Goal: Information Seeking & Learning: Check status

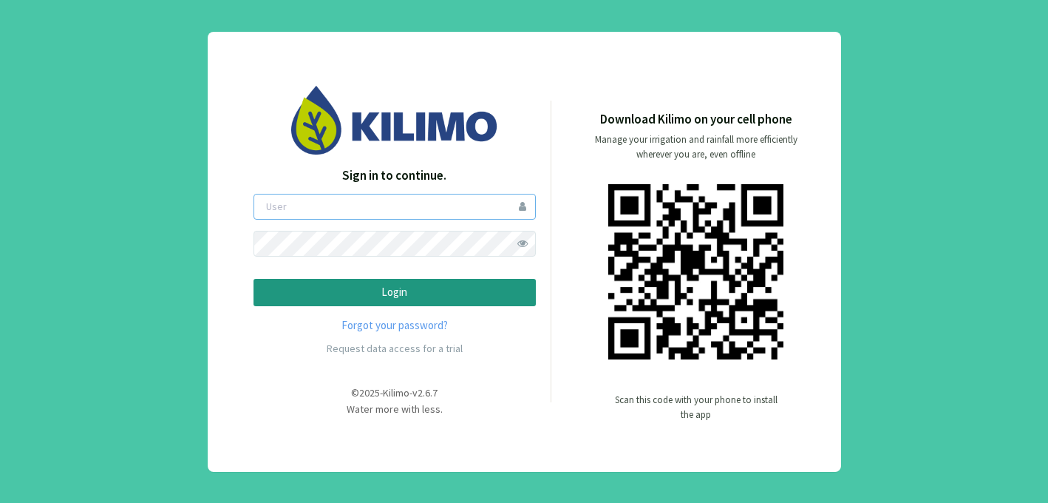
type input "sofiavogel"
click at [434, 284] on p "Login" at bounding box center [394, 292] width 257 height 17
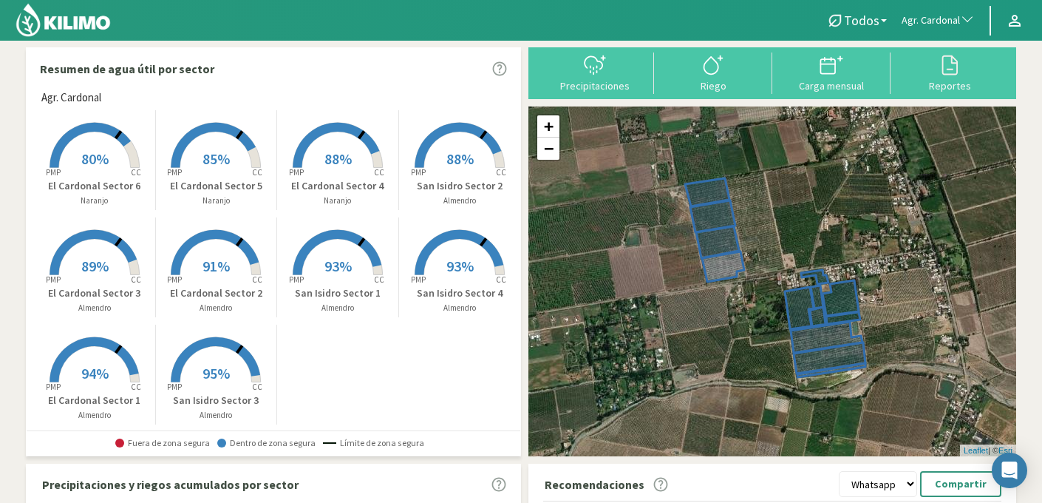
click at [909, 21] on span "Agr. Cardonal" at bounding box center [931, 20] width 58 height 15
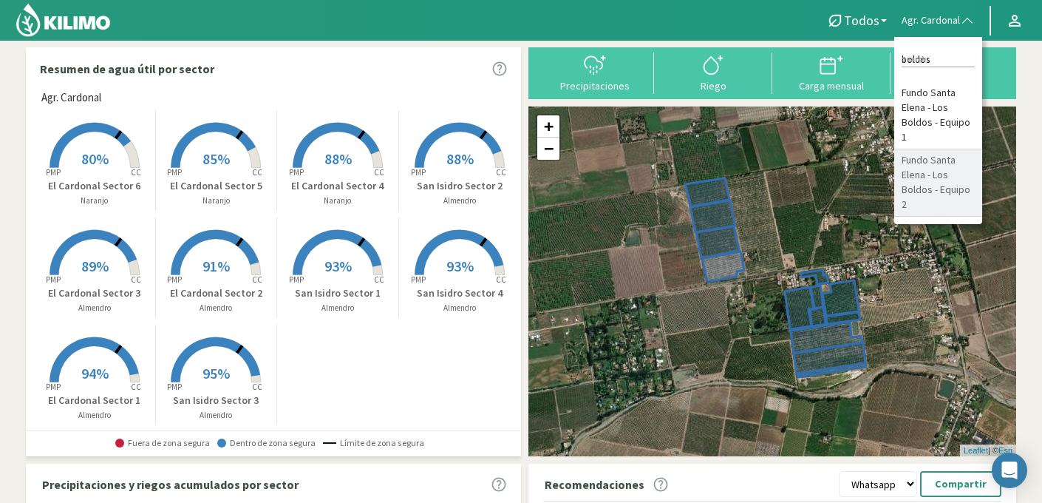
type input "boldos"
click at [953, 169] on li "Fundo Santa Elena - Los Boldos - Equipo 2" at bounding box center [939, 182] width 88 height 67
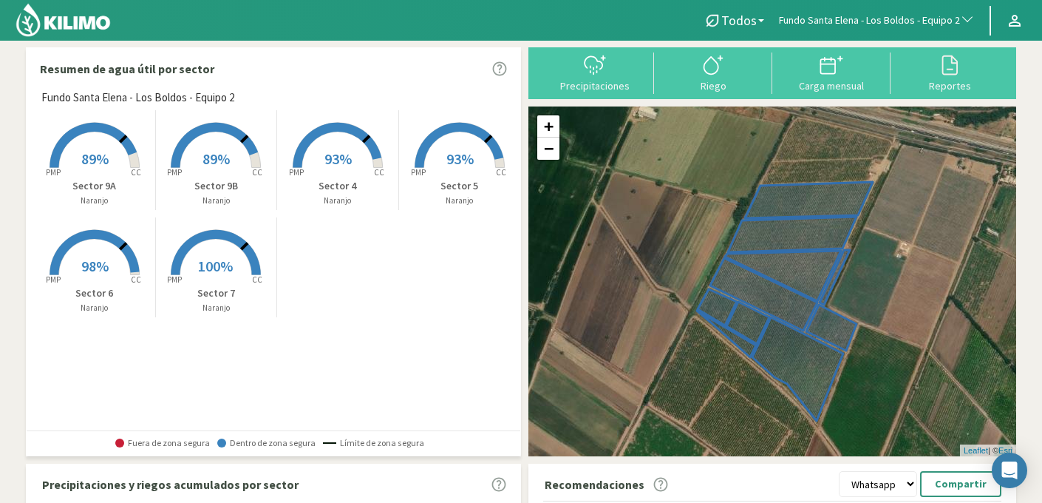
click at [338, 146] on rect at bounding box center [338, 169] width 118 height 118
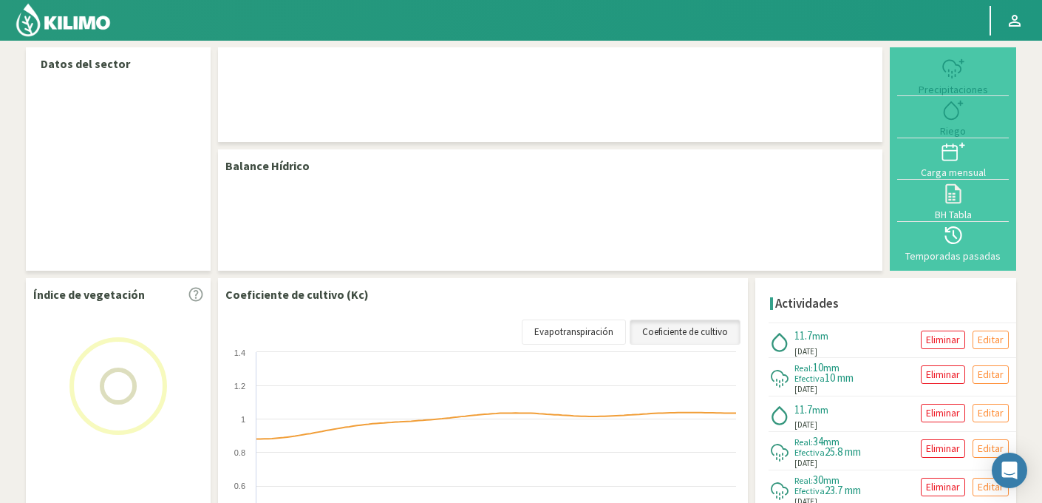
select select "109: Object"
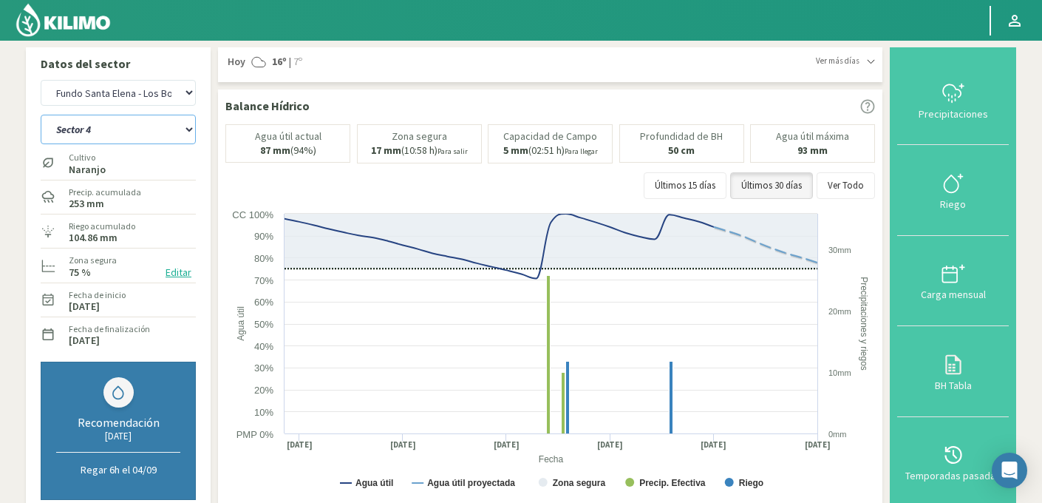
click at [138, 135] on select "Sector 4 Sector 5 Sector 6 Sector 7 Sector 9A Sector 9B" at bounding box center [118, 130] width 155 height 30
click at [41, 115] on select "Sector 4 Sector 5 Sector 6 Sector 7 Sector 9A Sector 9B" at bounding box center [118, 130] width 155 height 30
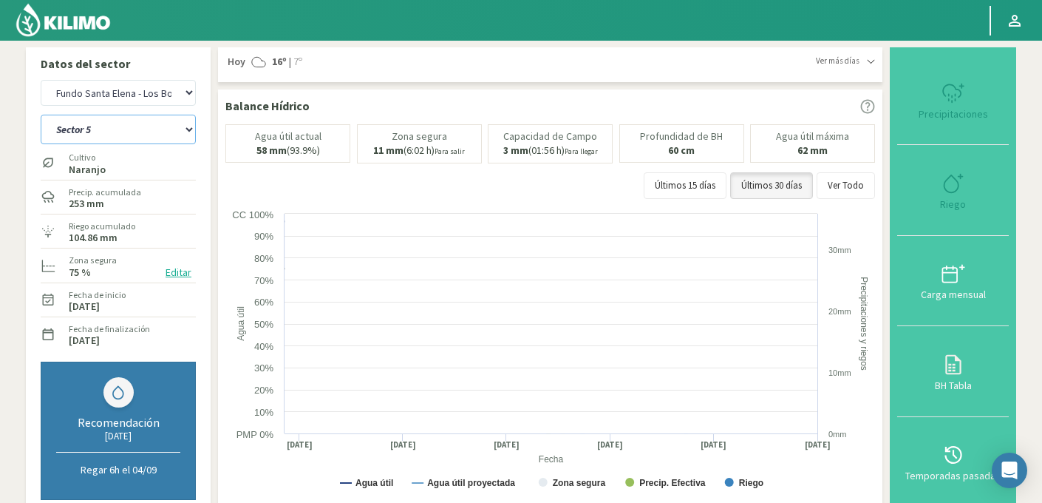
select select "0: Object"
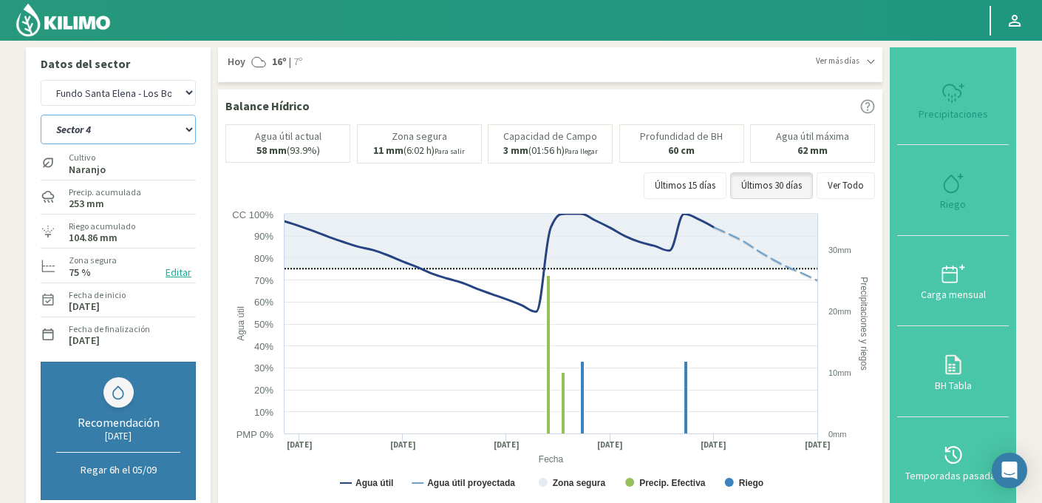
select select "387: Object"
click at [134, 138] on select "Sector 4 Sector 5 Sector 6 Sector 7 Sector 9A Sector 9B" at bounding box center [118, 130] width 155 height 30
click at [41, 115] on select "Sector 4 Sector 5 Sector 6 Sector 7 Sector 9A Sector 9B" at bounding box center [118, 130] width 155 height 30
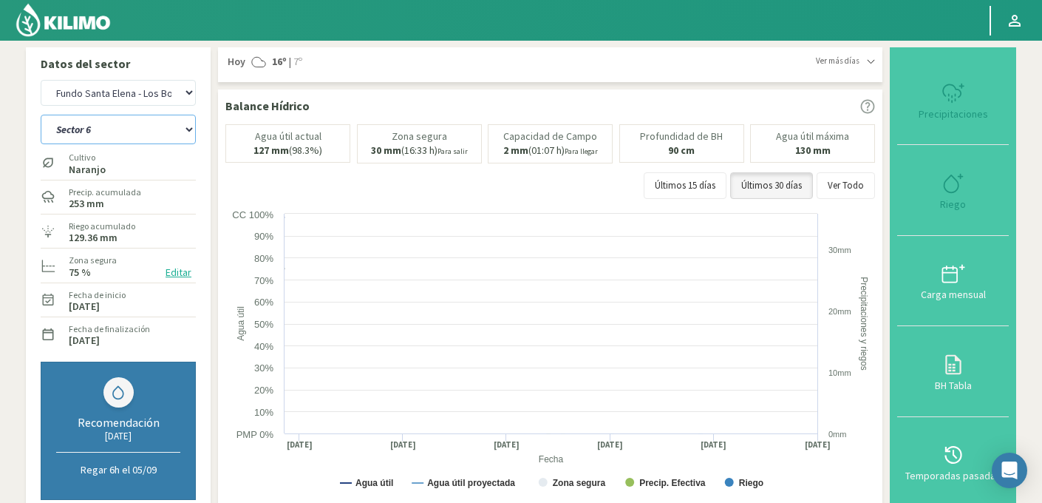
select select "7: Object"
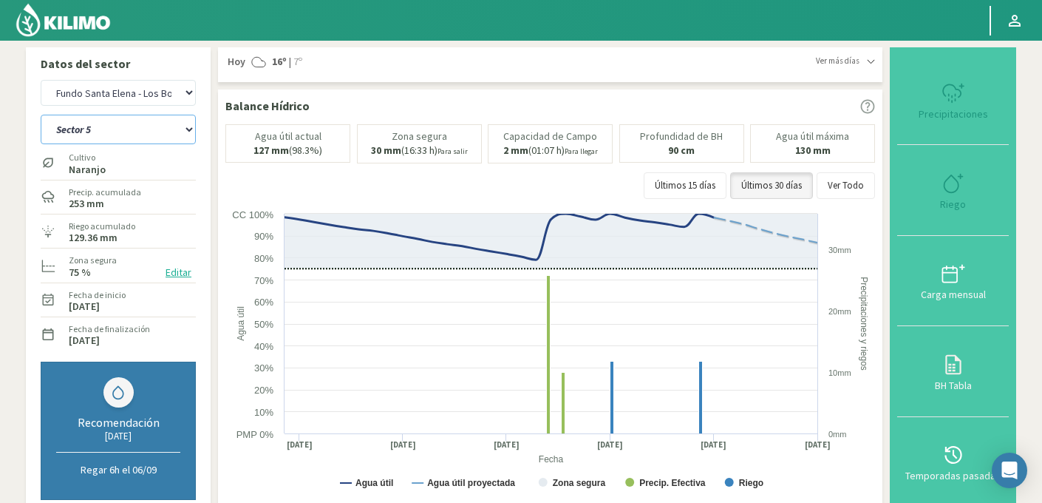
select select "665: Object"
click at [166, 129] on select "Sector 4 Sector 5 Sector 6 Sector 7 Sector 9A Sector 9B" at bounding box center [118, 130] width 155 height 30
click at [41, 115] on select "Sector 4 Sector 5 Sector 6 Sector 7 Sector 9A Sector 9B" at bounding box center [118, 130] width 155 height 30
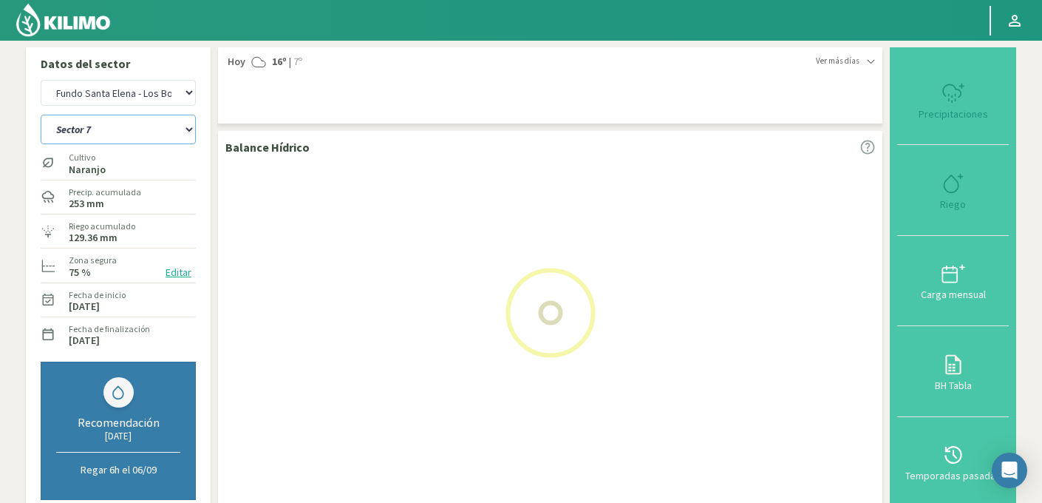
select select "14: Object"
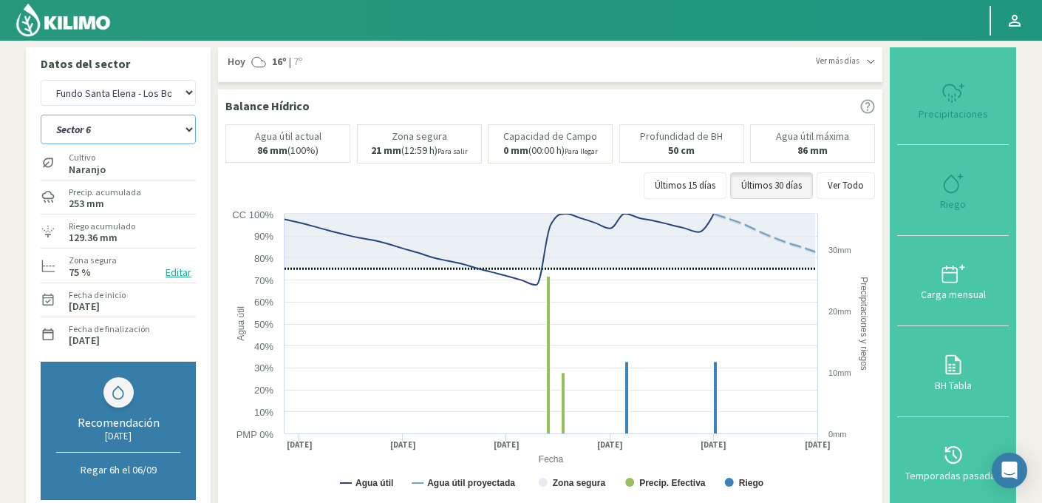
select select "943: Object"
click at [161, 128] on select "Sector 4 Sector 5 Sector 6 Sector 7 Sector 9A Sector 9B" at bounding box center [118, 130] width 155 height 30
click at [41, 115] on select "Sector 4 Sector 5 Sector 6 Sector 7 Sector 9A Sector 9B" at bounding box center [118, 130] width 155 height 30
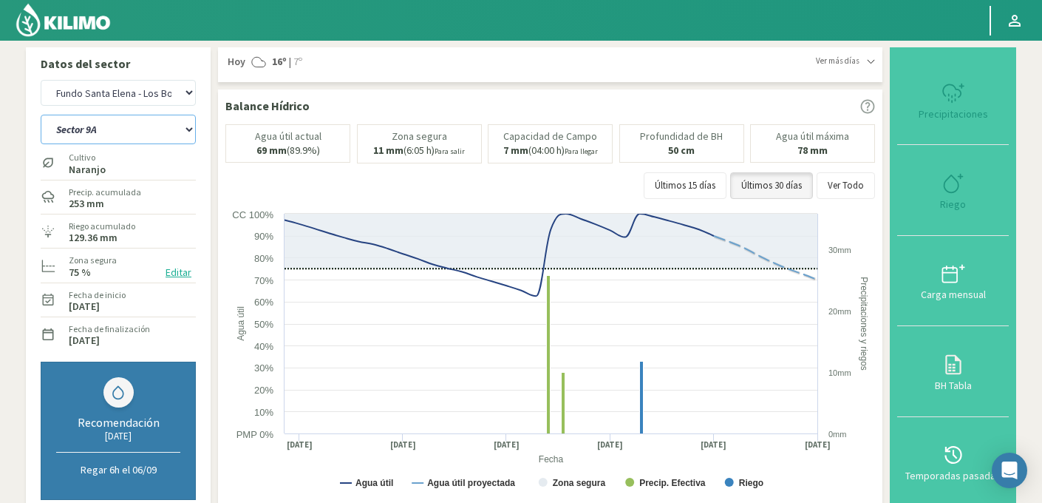
select select "21: Object"
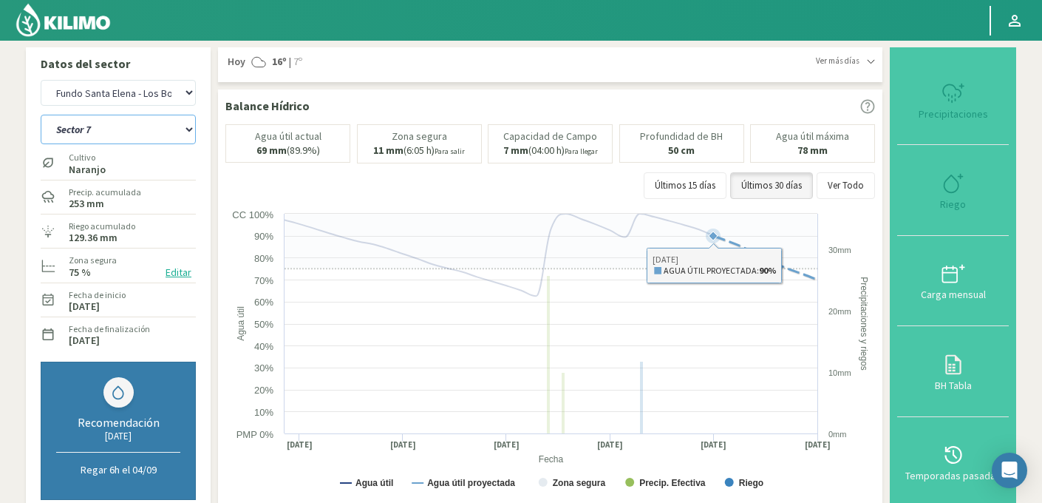
select select "1221: Object"
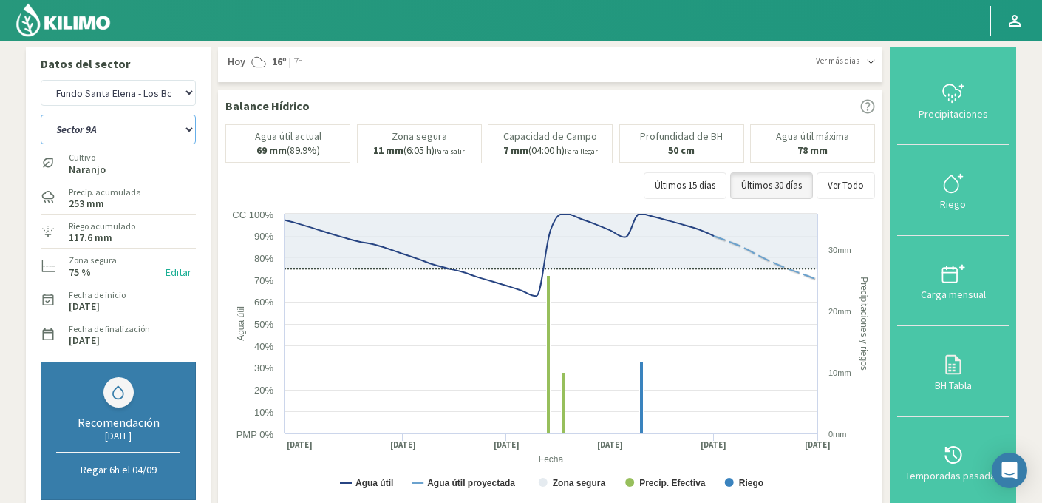
click at [126, 140] on select "Sector 4 Sector 5 Sector 6 Sector 7 Sector 9A Sector 9B" at bounding box center [118, 130] width 155 height 30
click at [41, 115] on select "Sector 4 Sector 5 Sector 6 Sector 7 Sector 9A Sector 9B" at bounding box center [118, 130] width 155 height 30
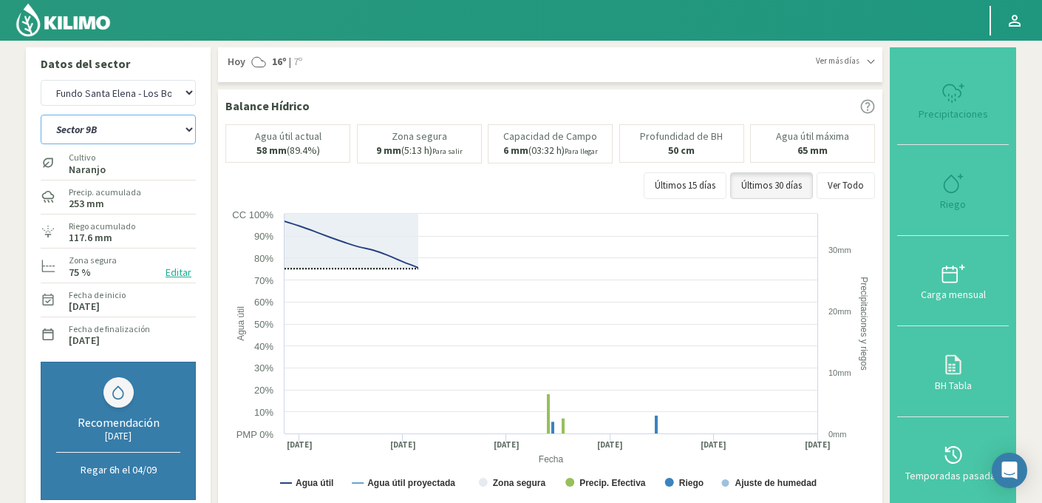
select select "28: Object"
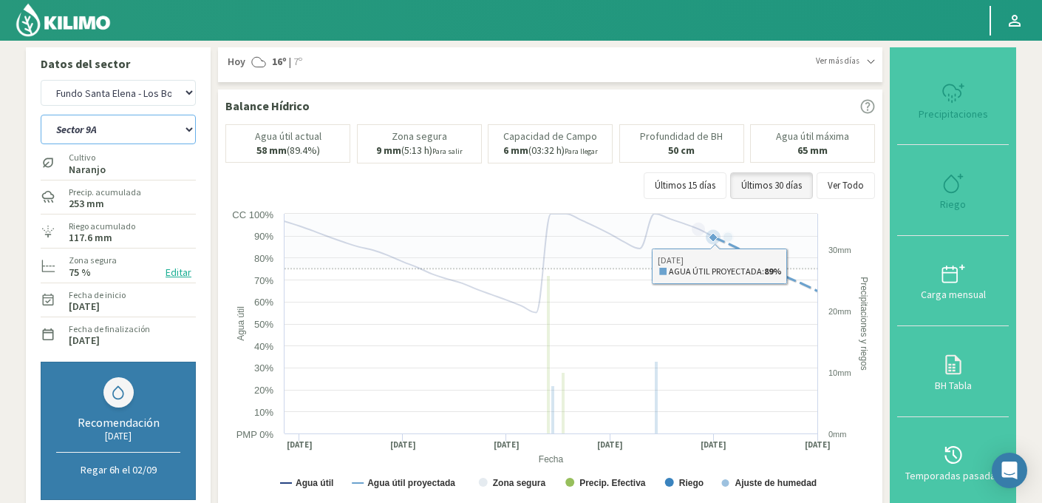
select select "1499: Object"
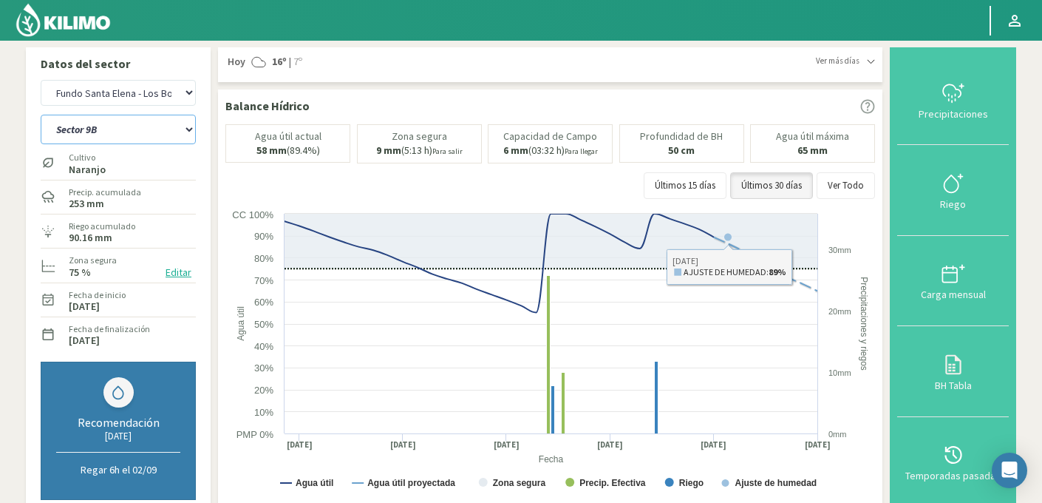
click at [151, 124] on select "Sector 4 Sector 5 Sector 6 Sector 7 Sector 9A Sector 9B" at bounding box center [118, 130] width 155 height 30
click at [41, 115] on select "Sector 4 Sector 5 Sector 6 Sector 7 Sector 9A Sector 9B" at bounding box center [118, 130] width 155 height 30
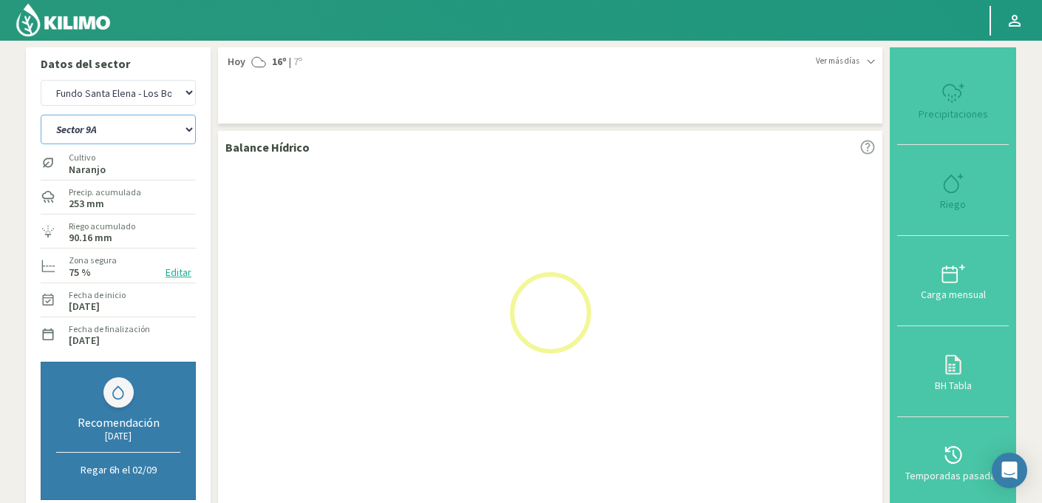
select select "35: Object"
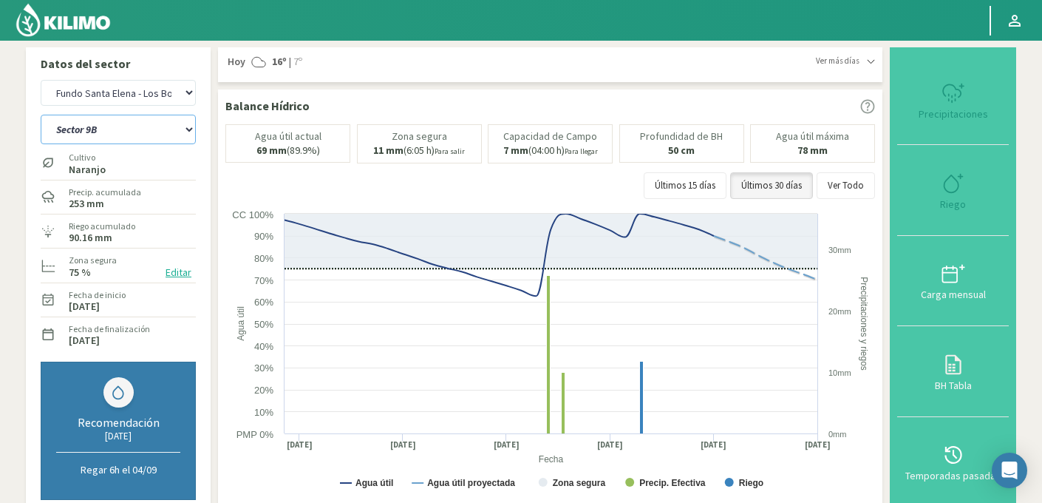
select select "1777: Object"
click at [136, 129] on select "Sector 4 Sector 5 Sector 6 Sector 7 Sector 9A Sector 9B" at bounding box center [118, 130] width 155 height 30
click at [41, 115] on select "Sector 4 Sector 5 Sector 6 Sector 7 Sector 9A Sector 9B" at bounding box center [118, 130] width 155 height 30
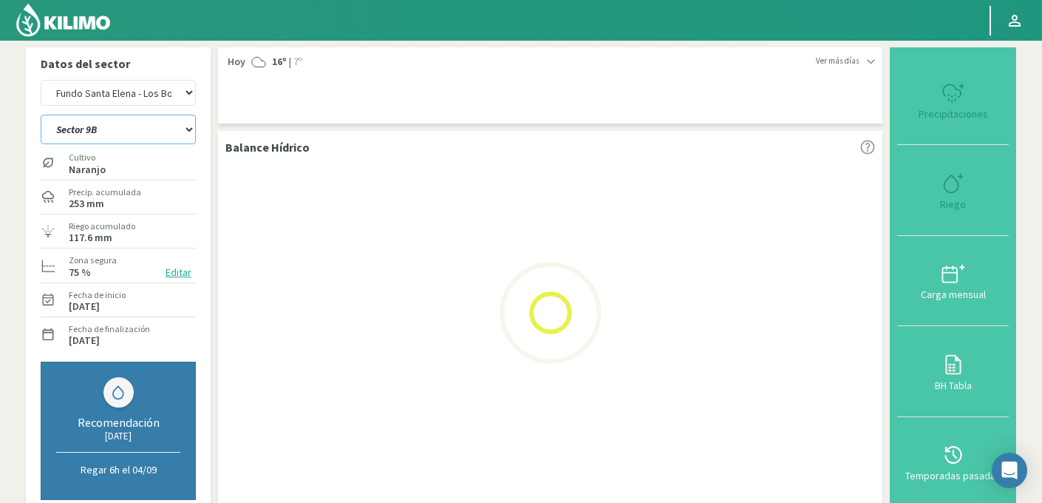
select select "40: Object"
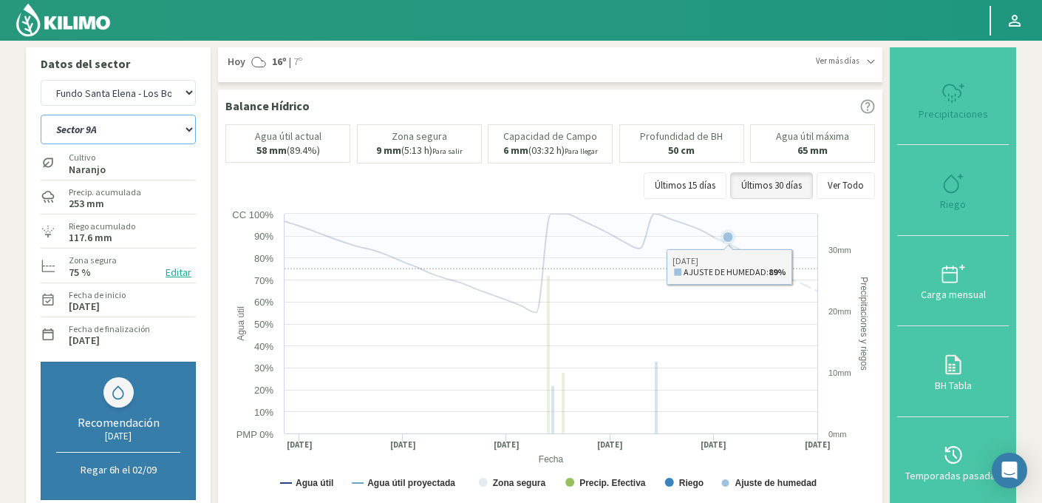
select select "2055: Object"
select select "47: Object"
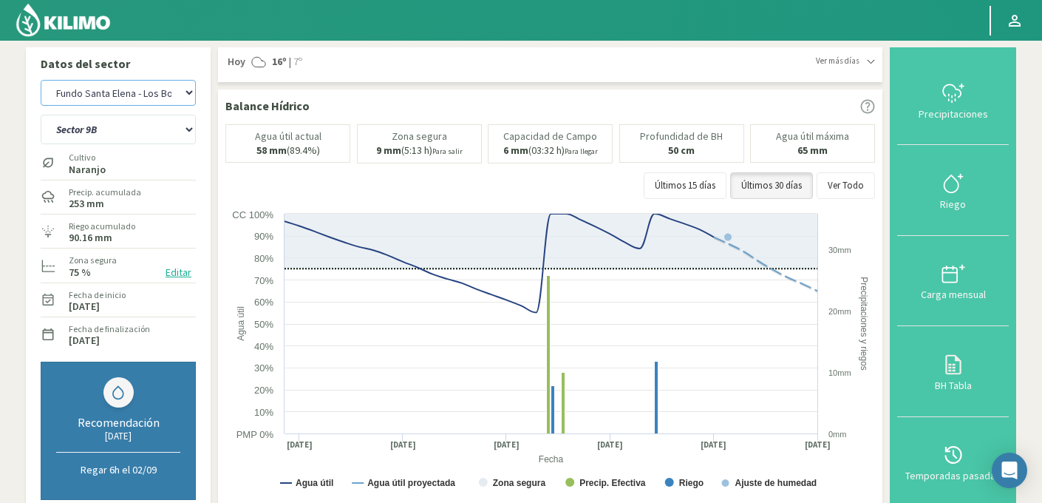
click at [163, 89] on select "Agr. Cardonal Agr. El Carmelo Agrícola Bakia Agrícola Bakia - IC Agrícola Exser…" at bounding box center [118, 93] width 155 height 26
click at [41, 80] on select "Agr. Cardonal Agr. El Carmelo Agrícola Bakia Agrícola Bakia - IC Agrícola Exser…" at bounding box center [118, 93] width 155 height 26
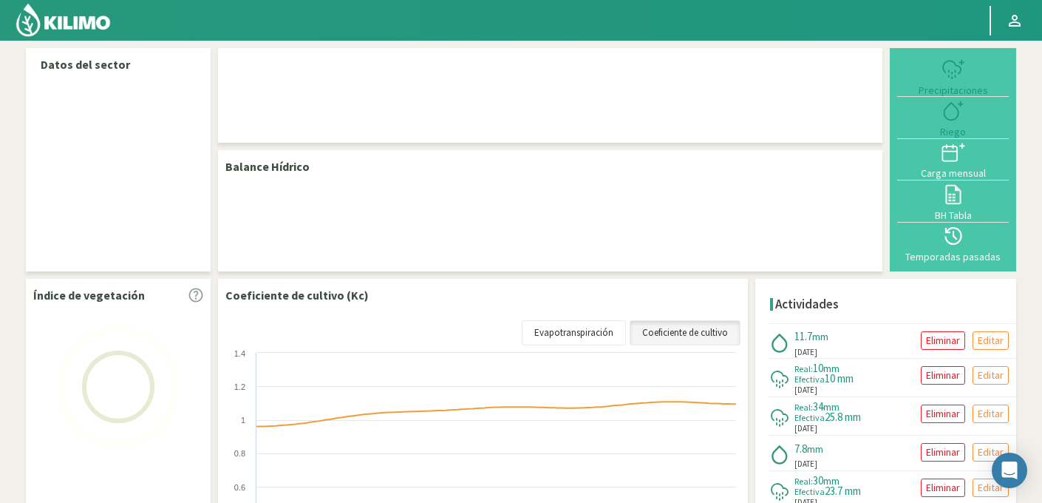
select select "109: Object"
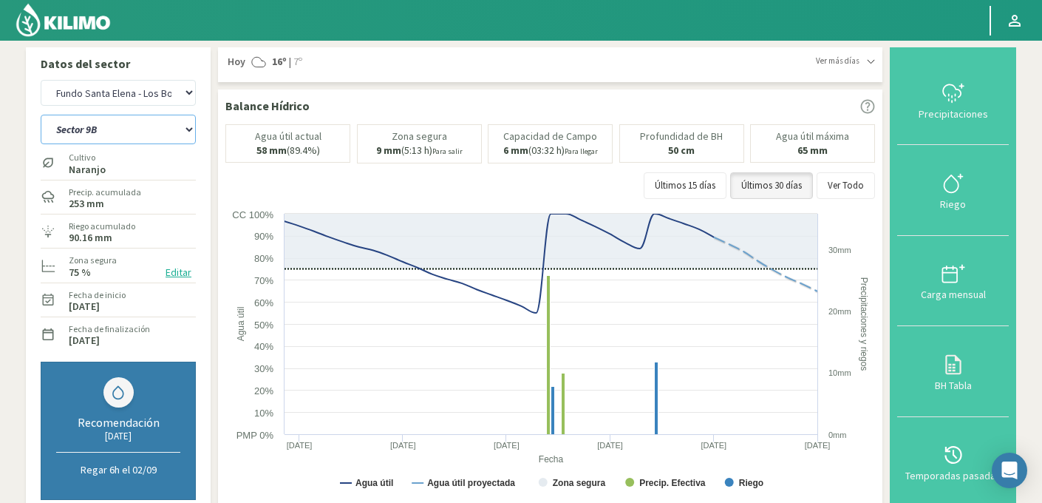
click at [107, 135] on select "Sector 4 Sector 5 Sector 6 Sector 7 Sector 9A Sector 9B" at bounding box center [118, 130] width 155 height 30
click at [41, 115] on select "Sector 4 Sector 5 Sector 6 Sector 7 Sector 9A Sector 9B" at bounding box center [118, 130] width 155 height 30
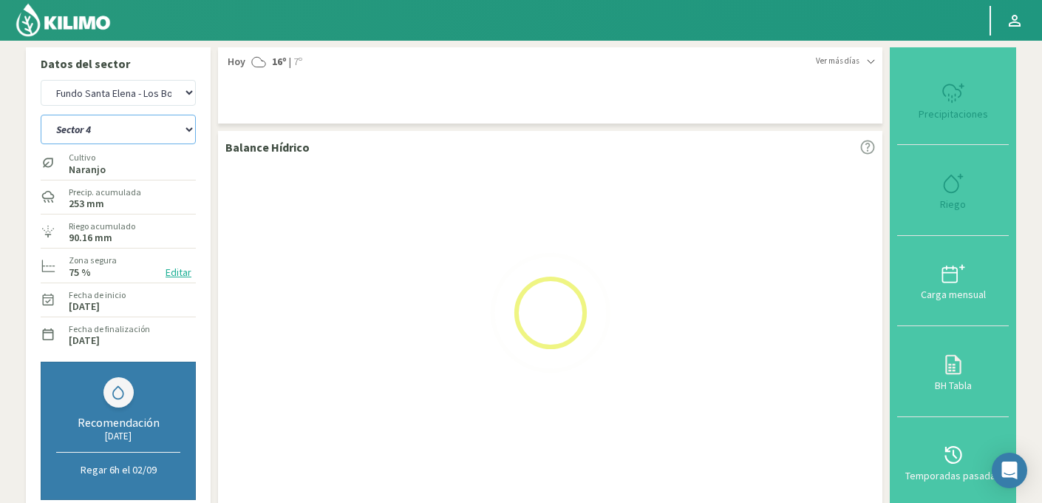
select select "5: Object"
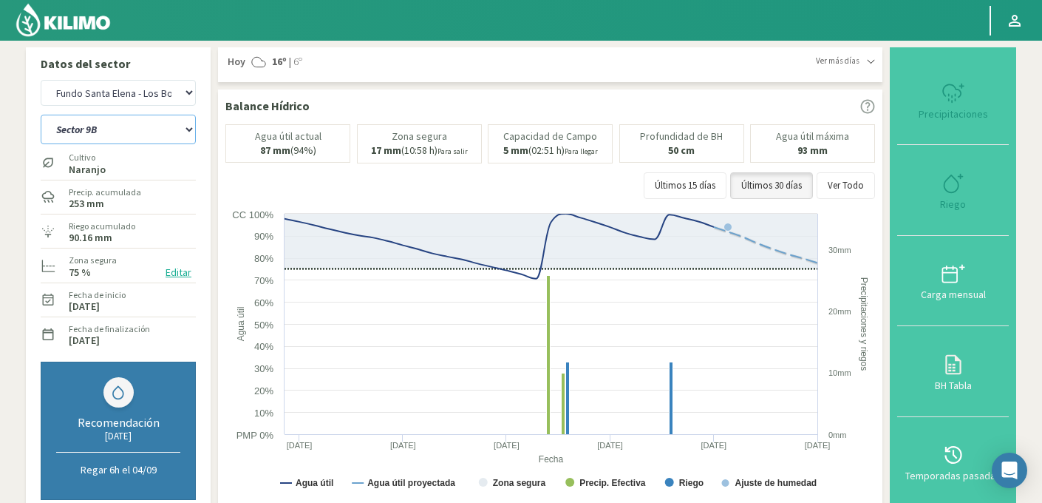
select select "387: Object"
click at [143, 129] on select "Sector 4 Sector 5 Sector 6 Sector 7 Sector 9A Sector 9B" at bounding box center [118, 130] width 155 height 30
click at [41, 115] on select "Sector 4 Sector 5 Sector 6 Sector 7 Sector 9A Sector 9B" at bounding box center [118, 130] width 155 height 30
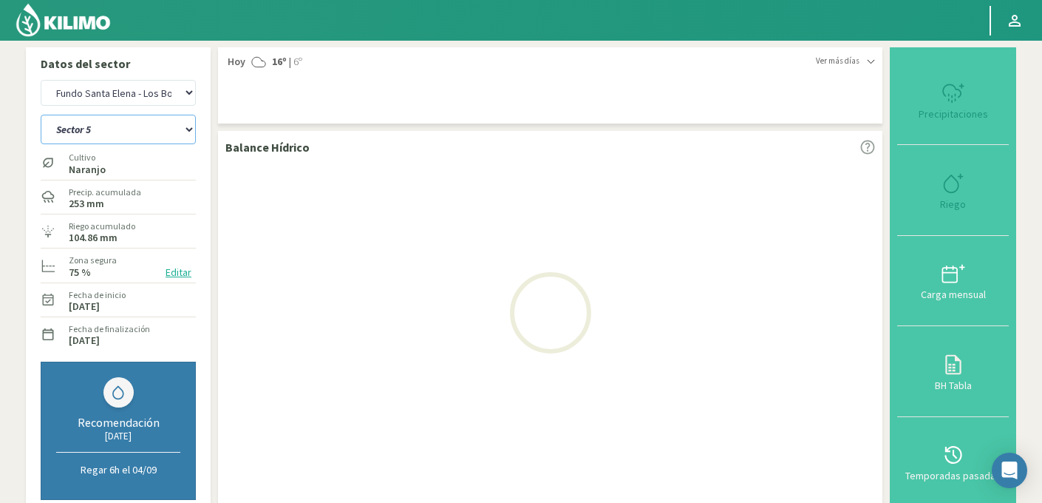
select select "6: Object"
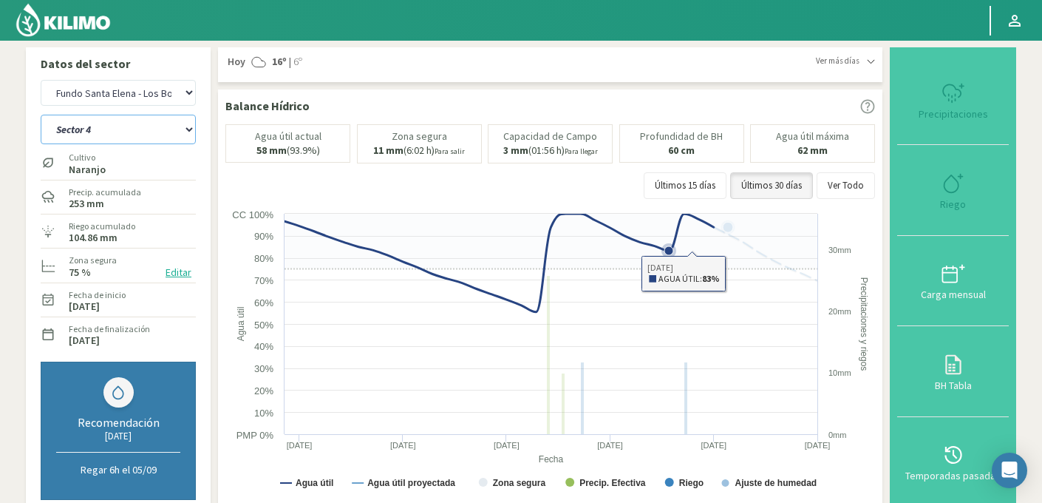
select select "665: Object"
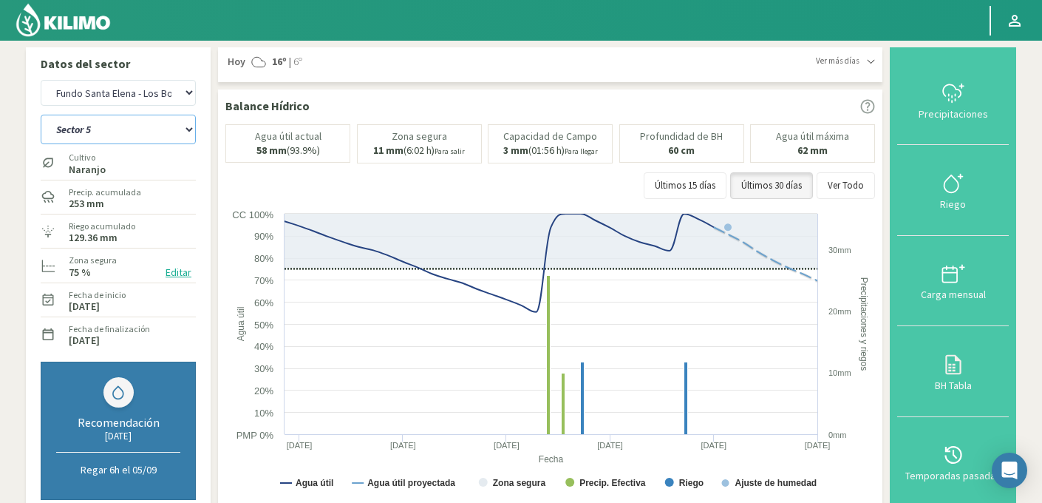
click at [103, 133] on select "Sector 4 Sector 5 Sector 6 Sector 7 Sector 9A Sector 9B" at bounding box center [118, 130] width 155 height 30
click at [41, 115] on select "Sector 4 Sector 5 Sector 6 Sector 7 Sector 9A Sector 9B" at bounding box center [118, 130] width 155 height 30
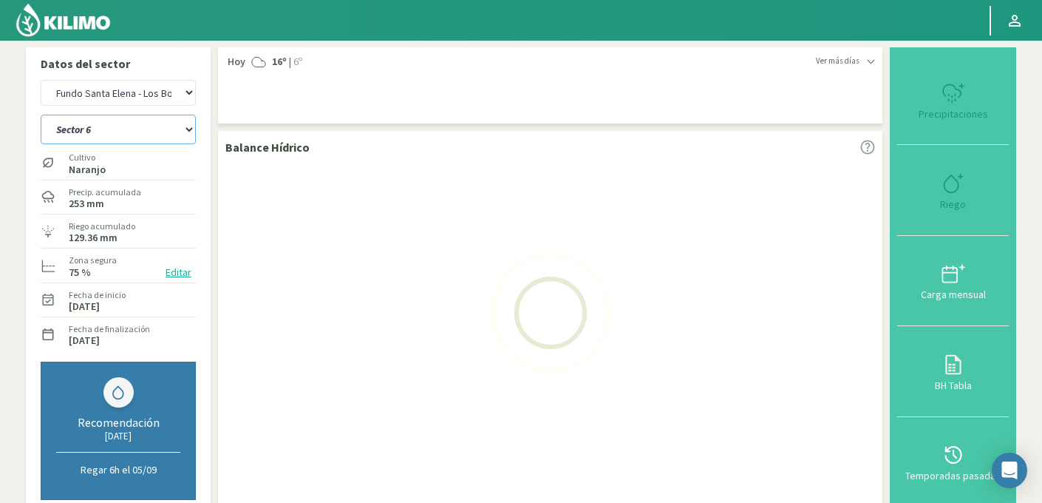
select select "13: Object"
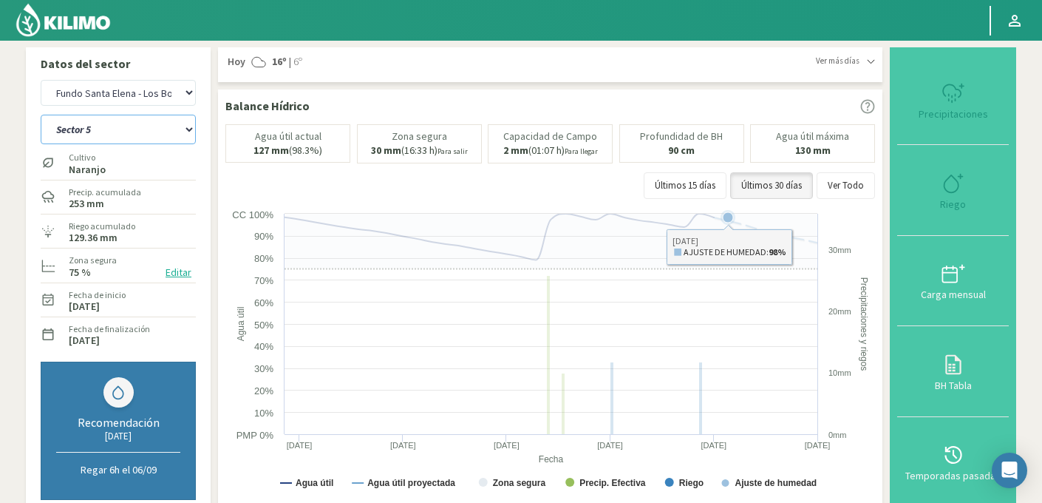
select select "943: Object"
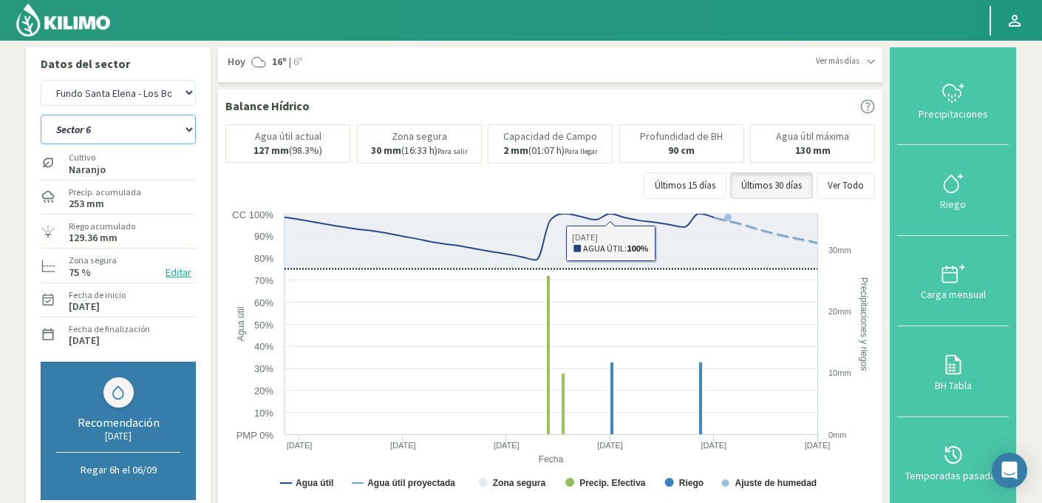
click at [134, 129] on select "Sector 4 Sector 5 Sector 6 Sector 7 Sector 9A Sector 9B" at bounding box center [118, 130] width 155 height 30
click at [41, 115] on select "Sector 4 Sector 5 Sector 6 Sector 7 Sector 9A Sector 9B" at bounding box center [118, 130] width 155 height 30
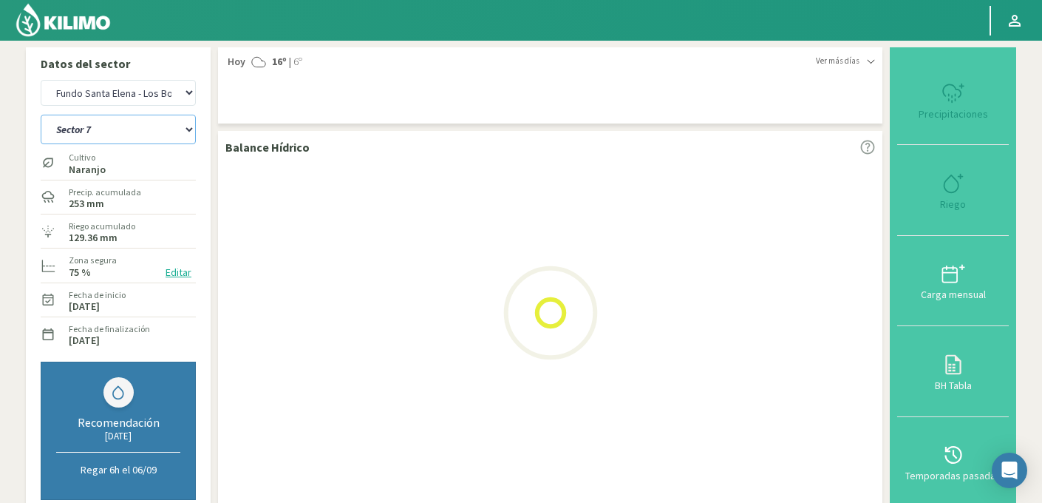
select select "20: Object"
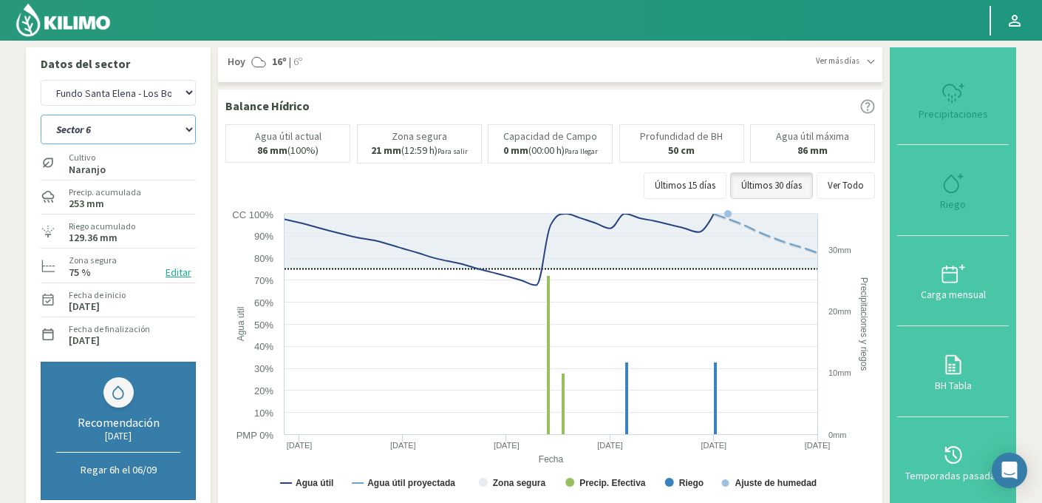
select select "1221: Object"
click at [141, 136] on select "Sector 4 Sector 5 Sector 6 Sector 7 Sector 9A Sector 9B" at bounding box center [118, 130] width 155 height 30
click at [41, 115] on select "Sector 4 Sector 5 Sector 6 Sector 7 Sector 9A Sector 9B" at bounding box center [118, 130] width 155 height 30
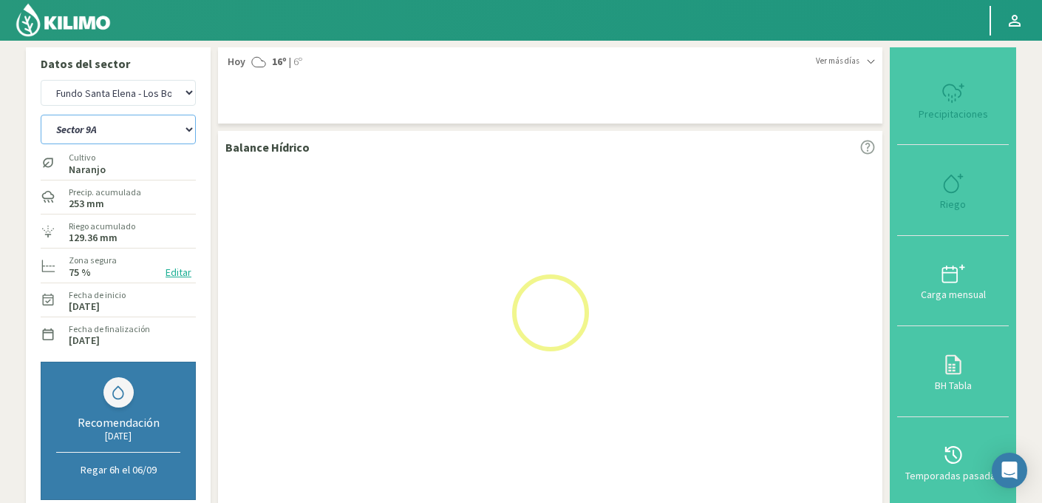
select select "27: Object"
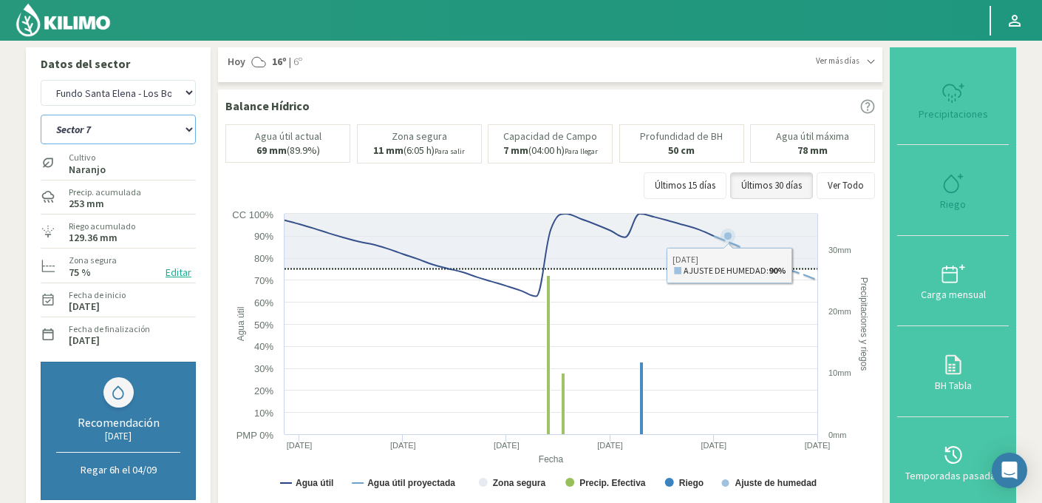
select select "1499: Object"
click at [126, 135] on select "Sector 4 Sector 5 Sector 6 Sector 7 Sector 9A Sector 9B" at bounding box center [118, 130] width 155 height 30
click at [41, 115] on select "Sector 4 Sector 5 Sector 6 Sector 7 Sector 9A Sector 9B" at bounding box center [118, 130] width 155 height 30
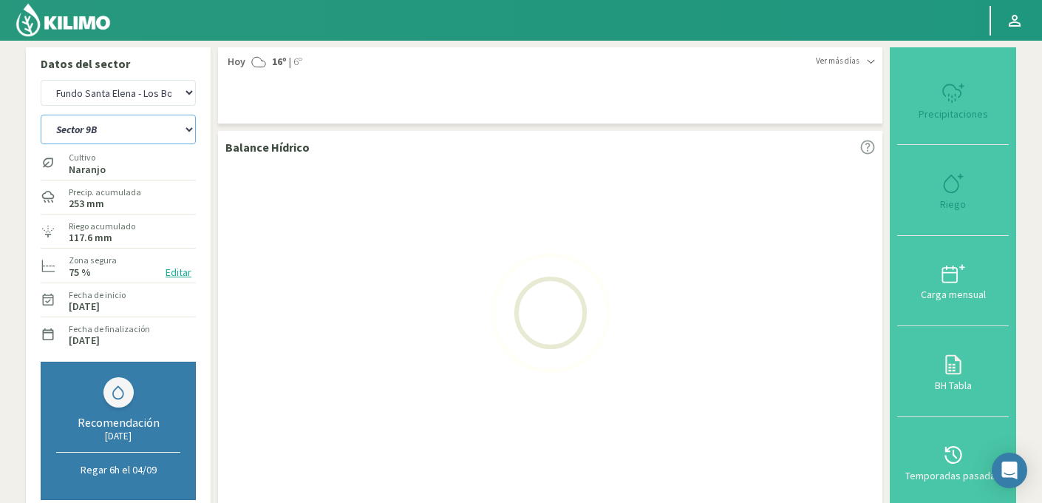
select select "34: Object"
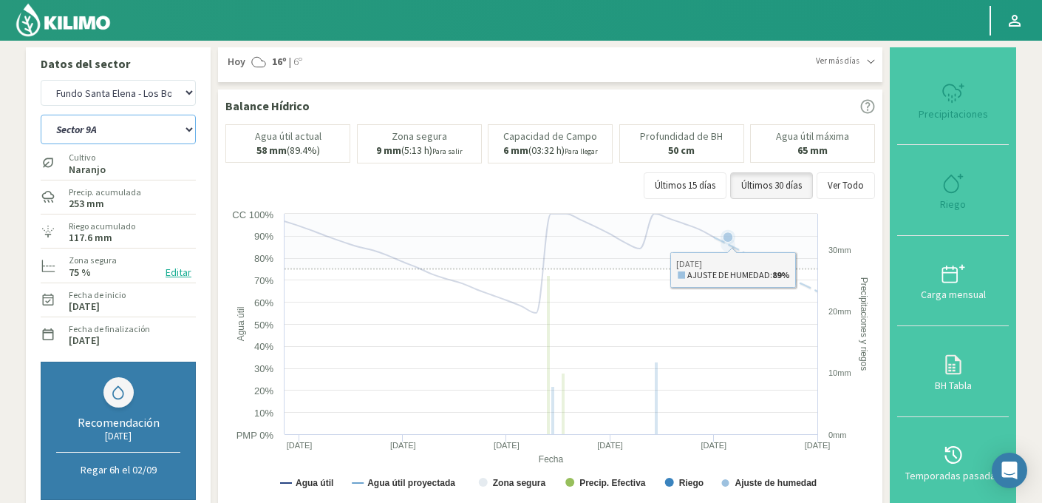
select select "1777: Object"
select select "41: Object"
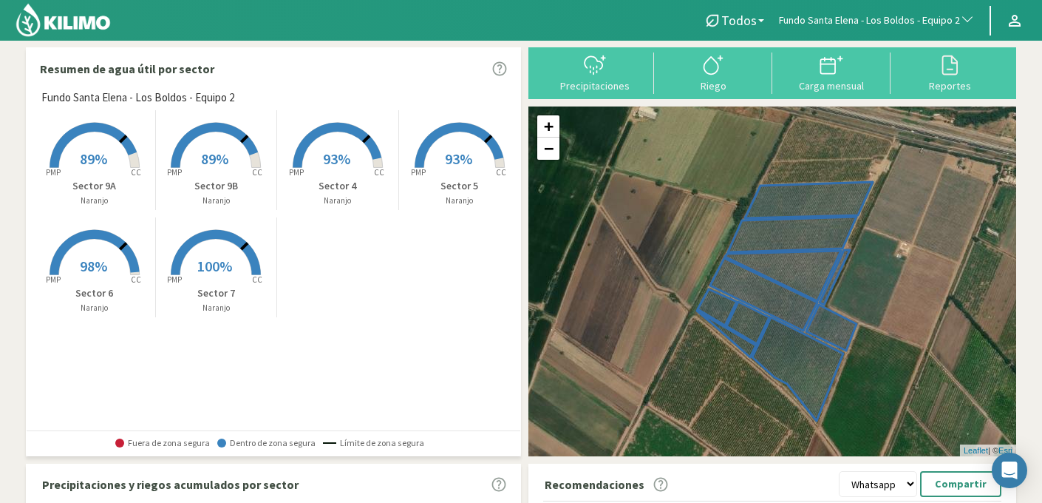
click at [350, 173] on rect at bounding box center [338, 169] width 118 height 118
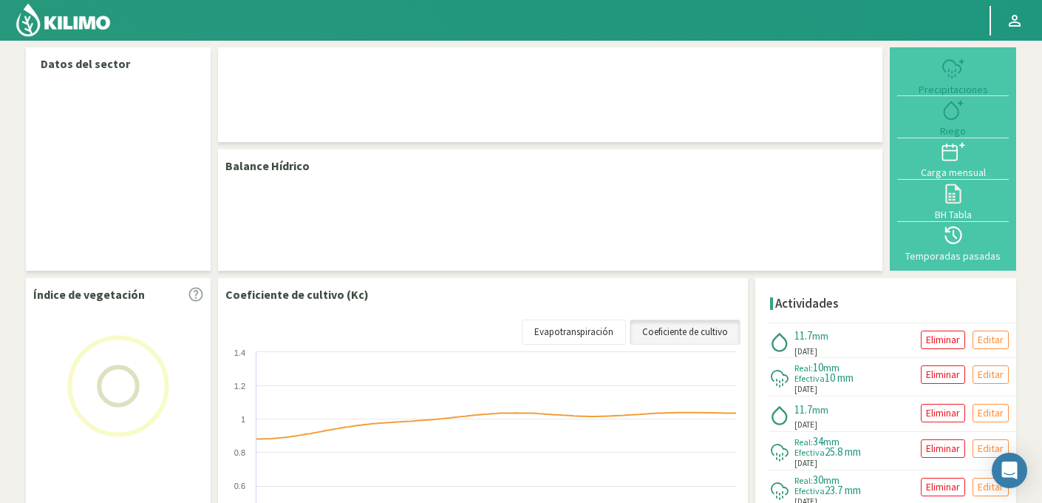
select select "109: Object"
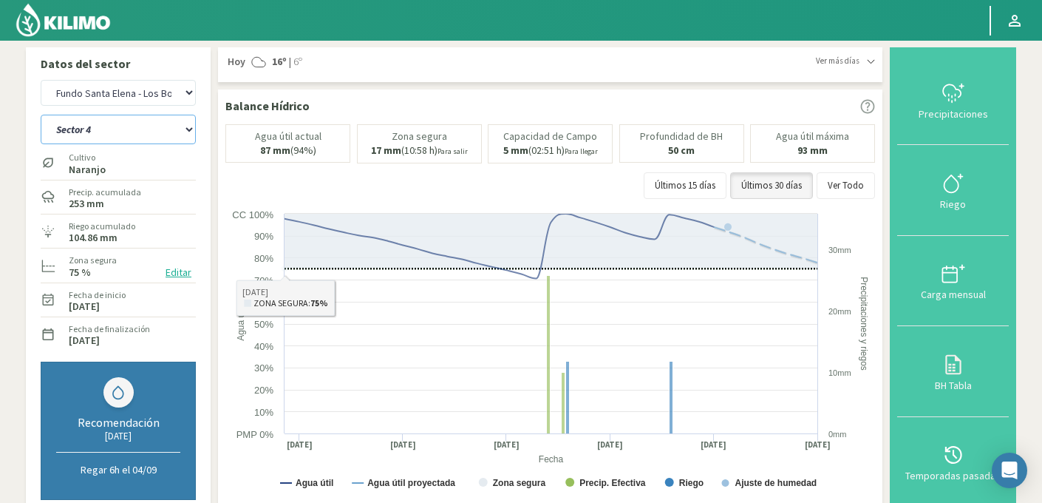
click at [154, 124] on select "Sector 4 Sector 5 Sector 6 Sector 7 Sector 9A Sector 9B" at bounding box center [118, 130] width 155 height 30
click at [41, 115] on select "Sector 4 Sector 5 Sector 6 Sector 7 Sector 9A Sector 9B" at bounding box center [118, 130] width 155 height 30
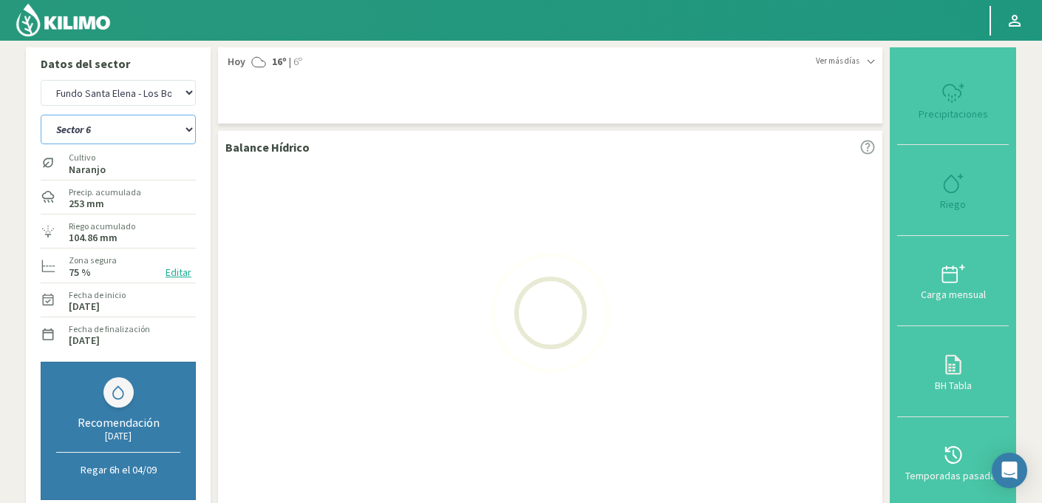
select select "0: Object"
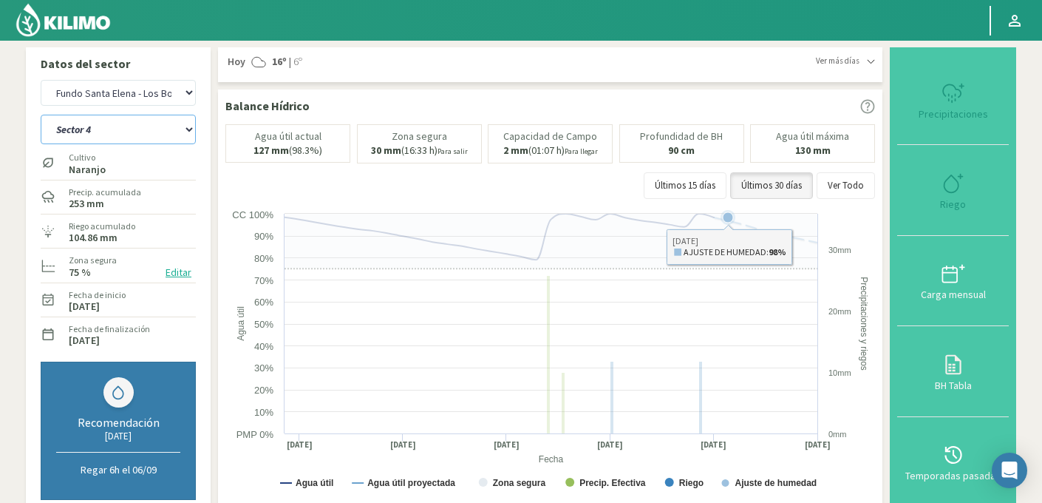
select select "387: Object"
select select "8: Object"
